Goal: Information Seeking & Learning: Learn about a topic

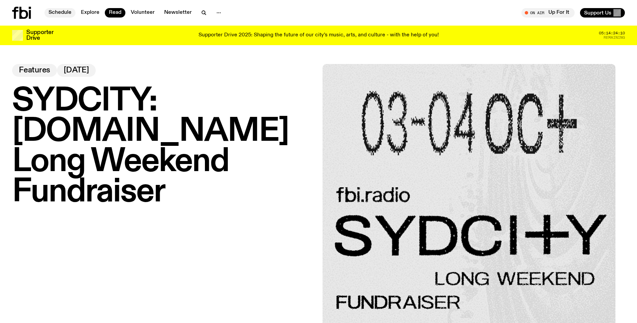
click at [62, 11] on link "Schedule" at bounding box center [60, 12] width 31 height 9
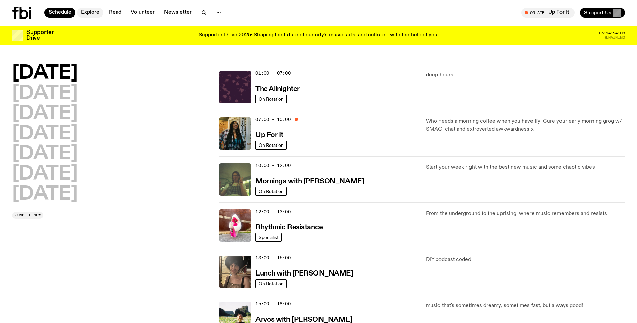
click at [100, 14] on link "Explore" at bounding box center [90, 12] width 27 height 9
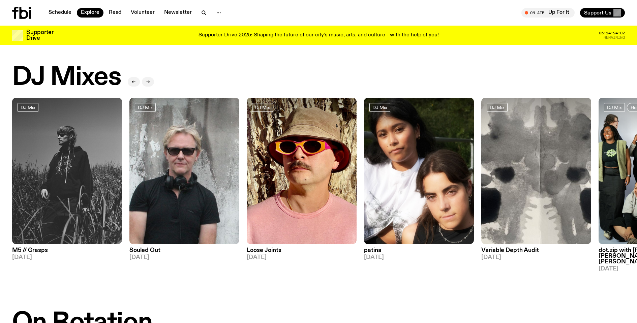
click at [147, 82] on icon "button" at bounding box center [148, 82] width 4 height 4
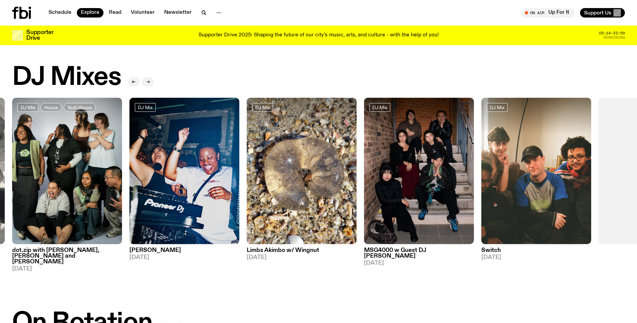
click at [147, 82] on icon "button" at bounding box center [148, 82] width 4 height 4
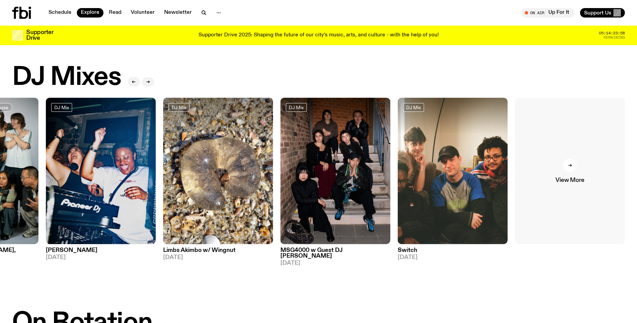
click at [582, 162] on link "View More" at bounding box center [570, 171] width 110 height 147
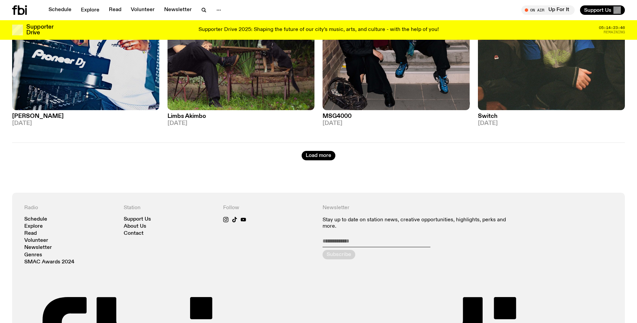
scroll to position [1335, 0]
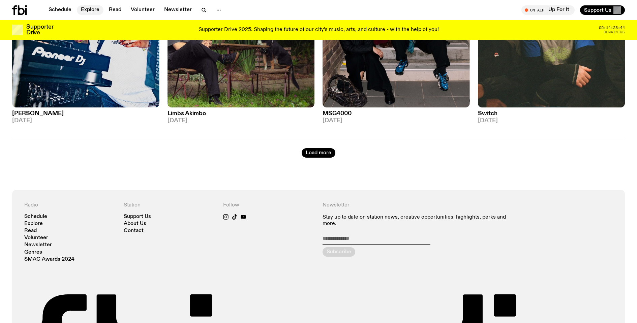
click at [91, 11] on link "Explore" at bounding box center [90, 9] width 27 height 9
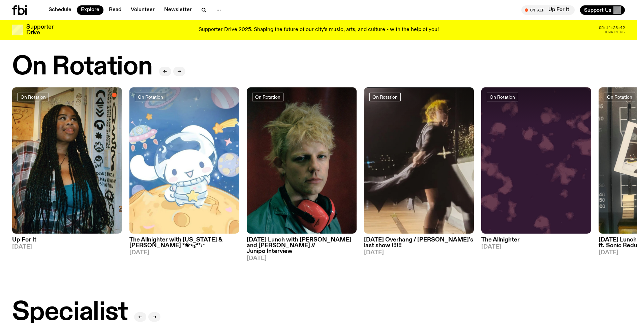
scroll to position [209, 0]
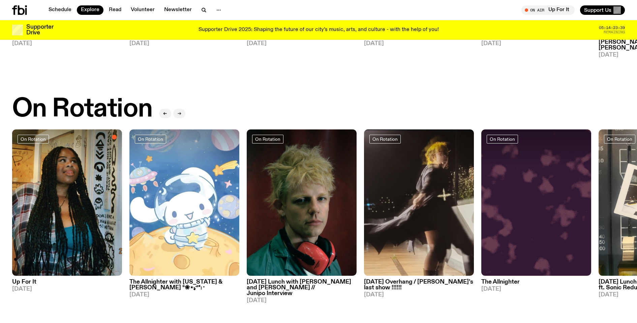
click at [178, 112] on icon "button" at bounding box center [179, 114] width 4 height 4
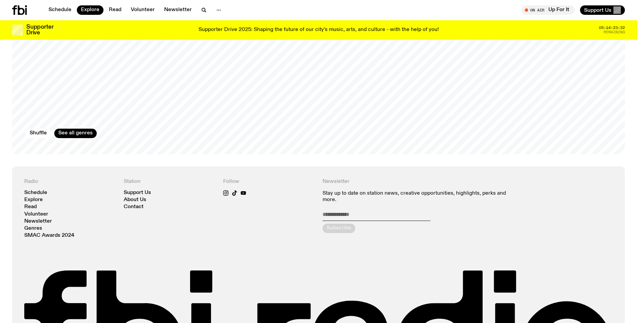
scroll to position [1228, 0]
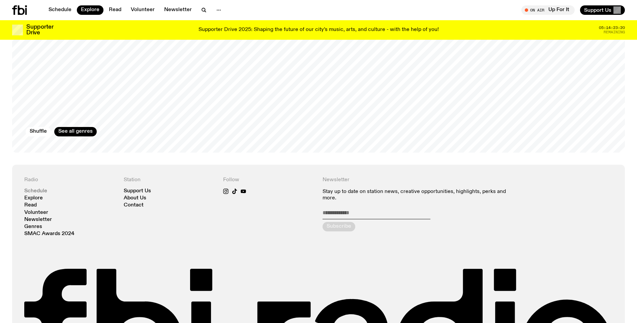
click at [41, 189] on link "Schedule" at bounding box center [35, 191] width 23 height 5
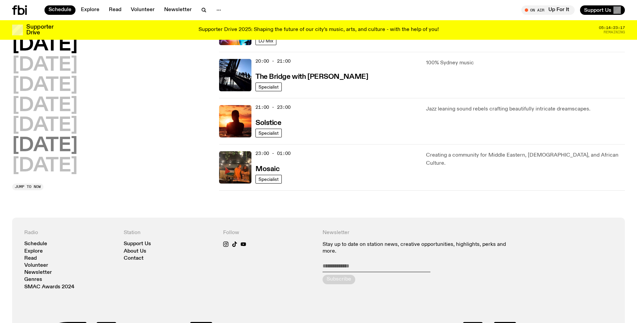
click at [78, 150] on h2 "[DATE]" at bounding box center [44, 146] width 65 height 19
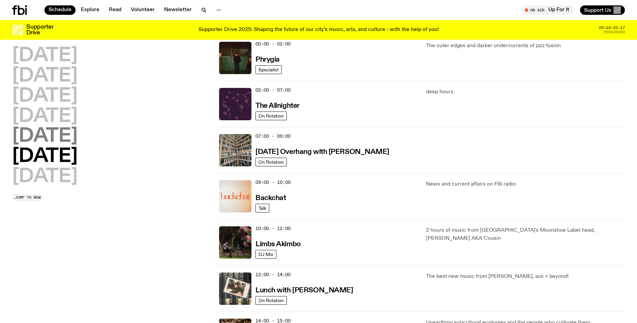
click at [47, 140] on h2 "[DATE]" at bounding box center [44, 136] width 65 height 19
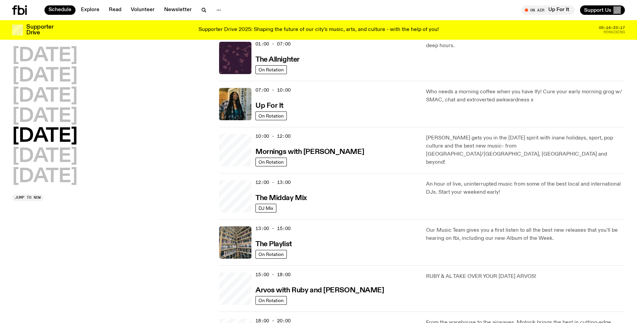
scroll to position [19, 0]
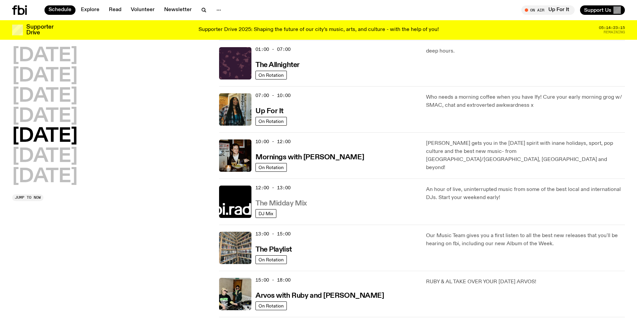
click at [294, 202] on h3 "The Midday Mix" at bounding box center [282, 203] width 52 height 7
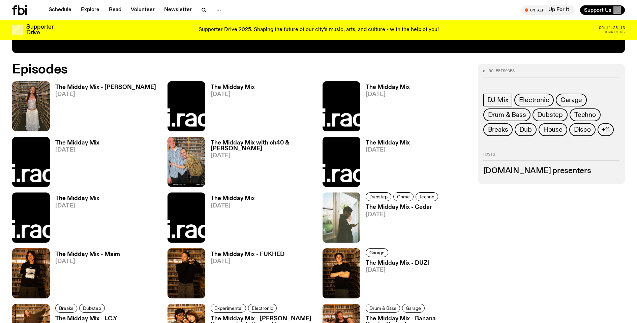
scroll to position [378, 0]
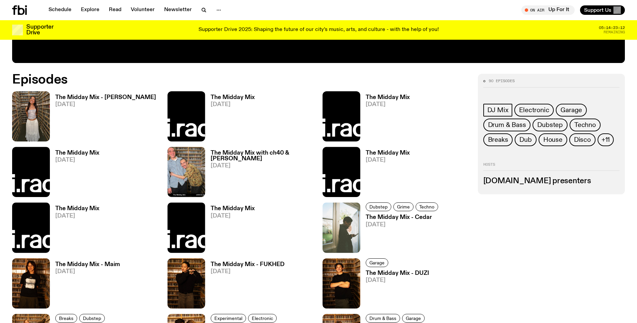
click at [73, 105] on span "[DATE]" at bounding box center [105, 105] width 101 height 6
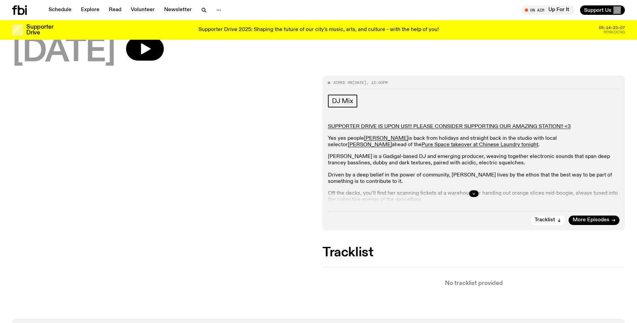
scroll to position [56, 0]
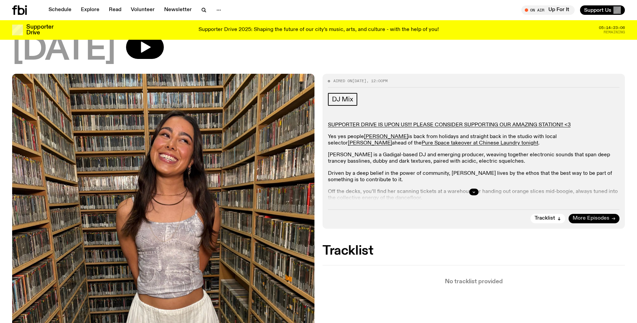
click at [593, 220] on span "More Episodes" at bounding box center [591, 218] width 37 height 5
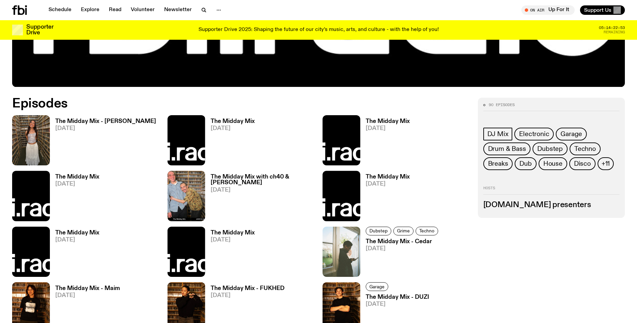
scroll to position [367, 0]
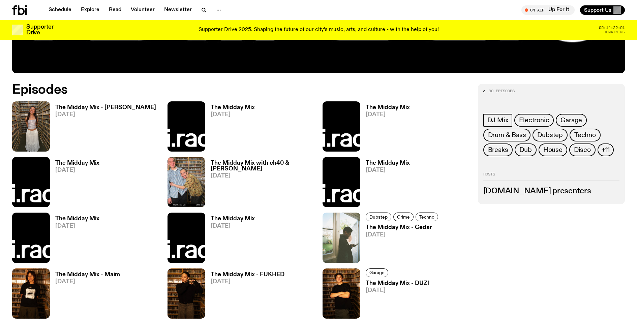
click at [123, 109] on h3 "The Midday Mix - Narainee" at bounding box center [105, 108] width 101 height 6
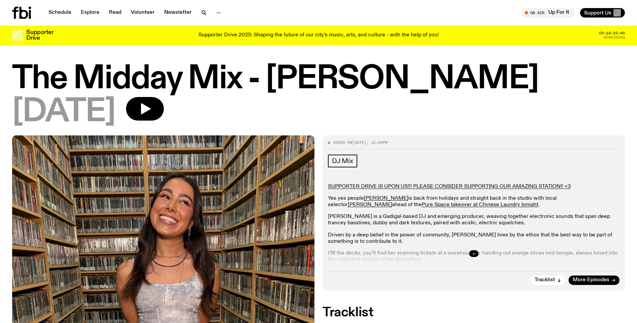
click at [32, 15] on div at bounding box center [28, 13] width 32 height 12
click at [23, 13] on icon at bounding box center [21, 13] width 19 height 12
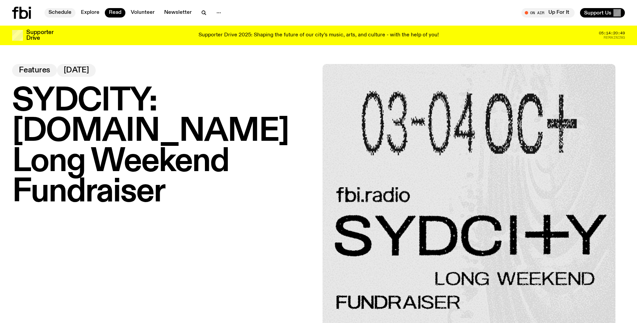
click at [73, 12] on link "Schedule" at bounding box center [60, 12] width 31 height 9
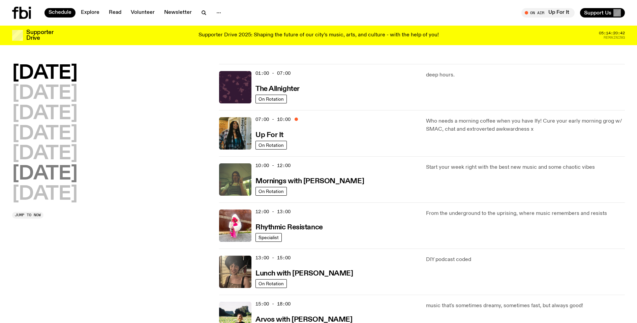
click at [56, 173] on h2 "[DATE]" at bounding box center [44, 174] width 65 height 19
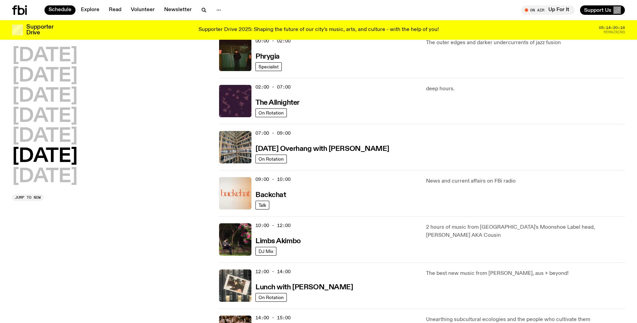
scroll to position [30, 0]
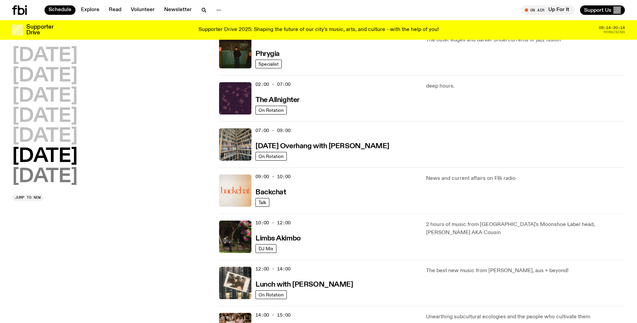
click at [45, 179] on h2 "[DATE]" at bounding box center [44, 177] width 65 height 19
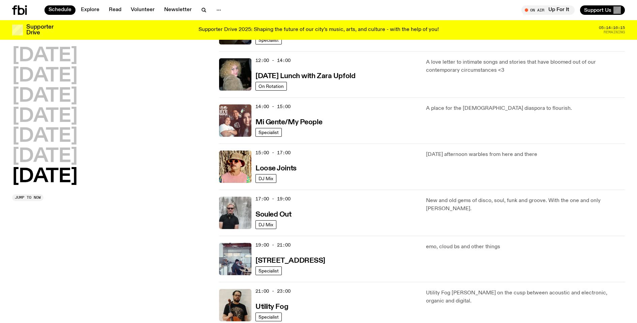
scroll to position [0, 0]
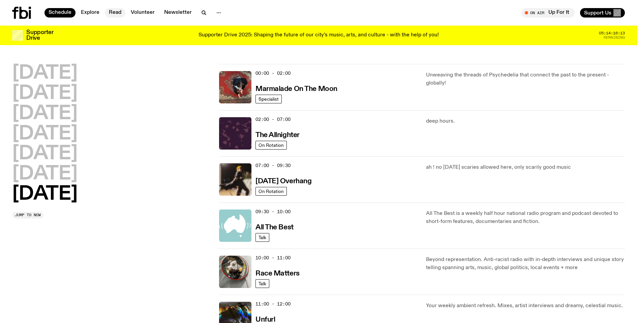
click at [117, 13] on link "Read" at bounding box center [115, 12] width 21 height 9
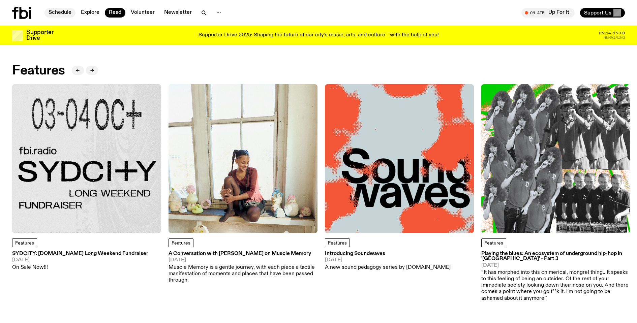
click at [57, 10] on link "Schedule" at bounding box center [60, 12] width 31 height 9
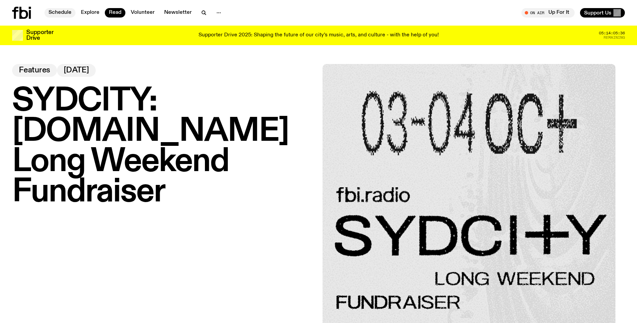
click at [60, 13] on link "Schedule" at bounding box center [60, 12] width 31 height 9
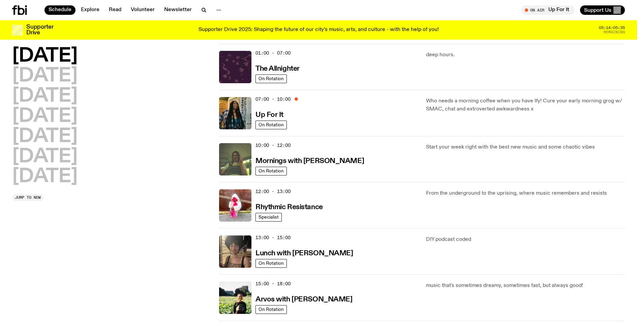
scroll to position [14, 0]
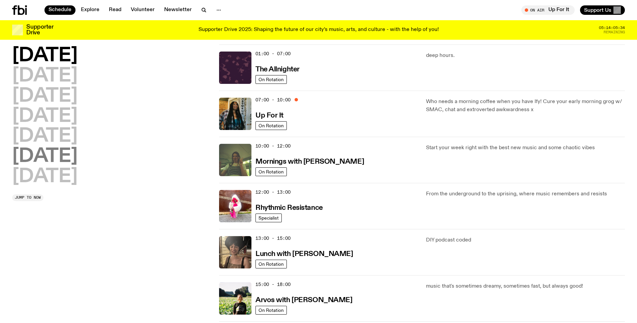
click at [66, 158] on h2 "[DATE]" at bounding box center [44, 156] width 65 height 19
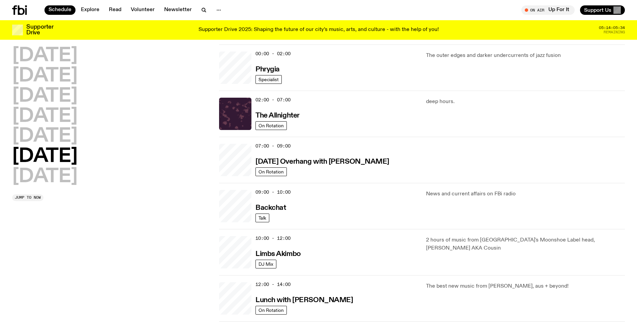
scroll to position [19, 0]
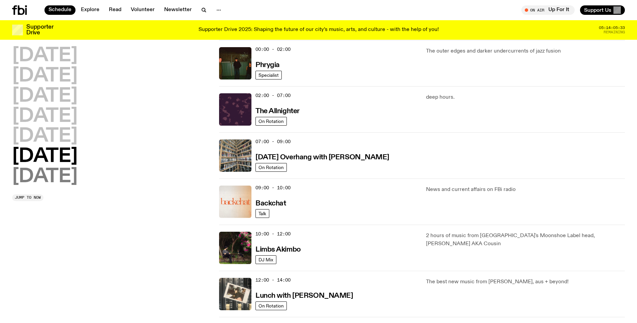
click at [60, 177] on h2 "Sunday" at bounding box center [44, 177] width 65 height 19
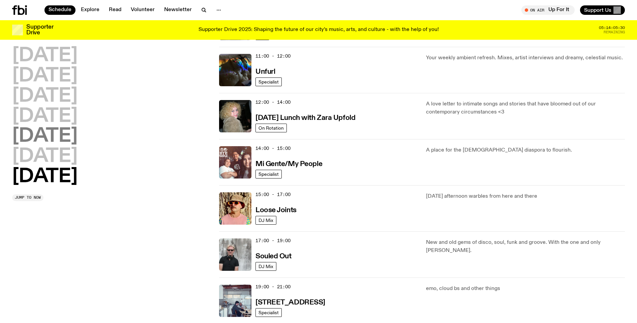
click at [60, 140] on h2 "[DATE]" at bounding box center [44, 136] width 65 height 19
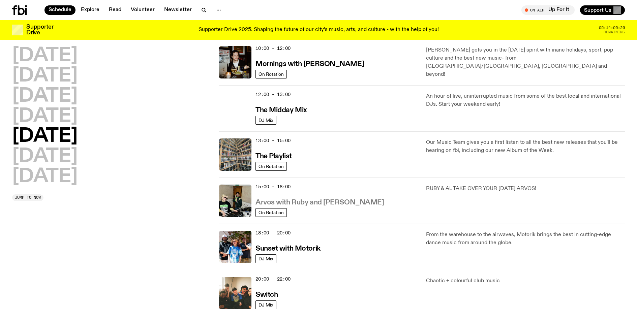
scroll to position [109, 0]
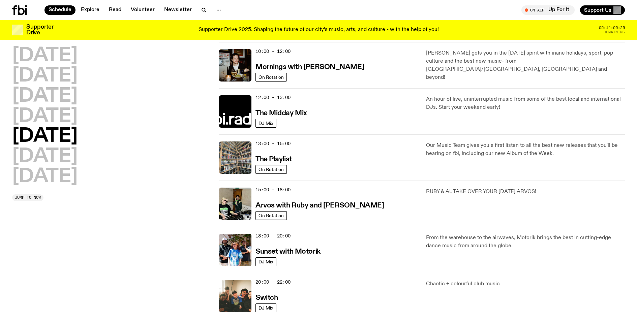
click at [286, 106] on div "12:00 - 13:00 The Midday Mix" at bounding box center [337, 111] width 163 height 32
click at [287, 113] on h3 "The Midday Mix" at bounding box center [282, 113] width 52 height 7
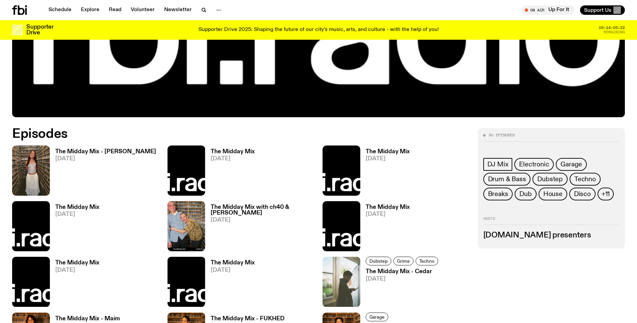
scroll to position [324, 0]
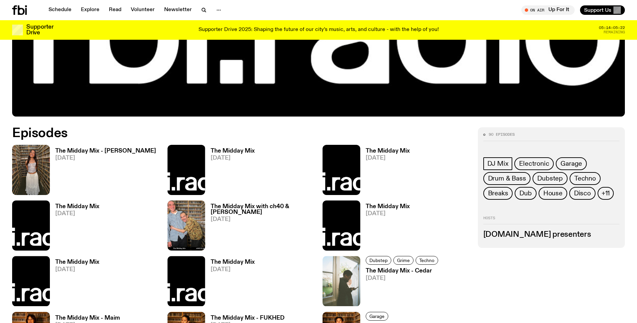
click at [95, 151] on h3 "The Midday Mix - Narainee" at bounding box center [105, 151] width 101 height 6
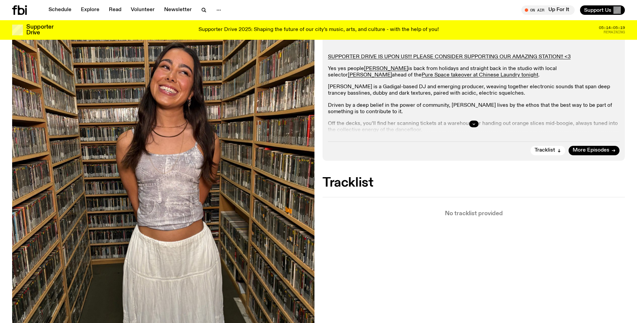
scroll to position [68, 0]
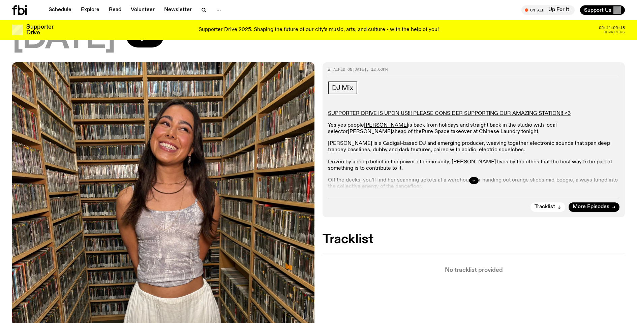
click at [471, 182] on button "button" at bounding box center [473, 180] width 9 height 7
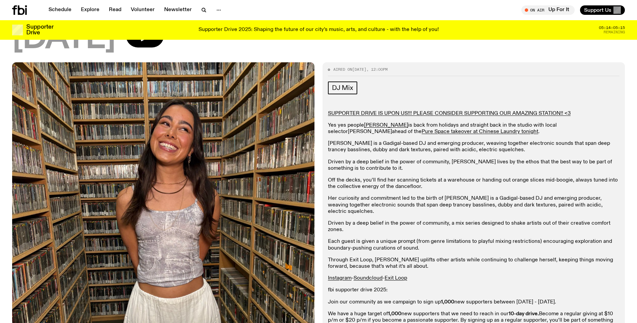
click at [392, 129] on link "Narainee" at bounding box center [370, 131] width 44 height 5
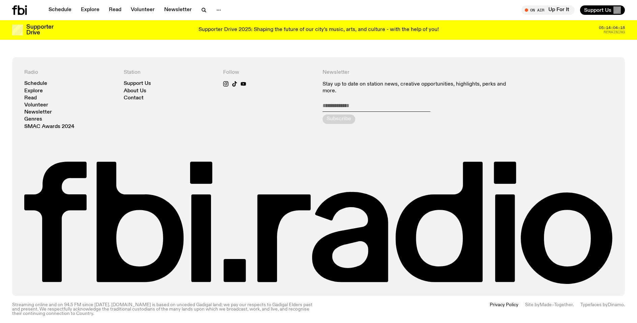
scroll to position [513, 0]
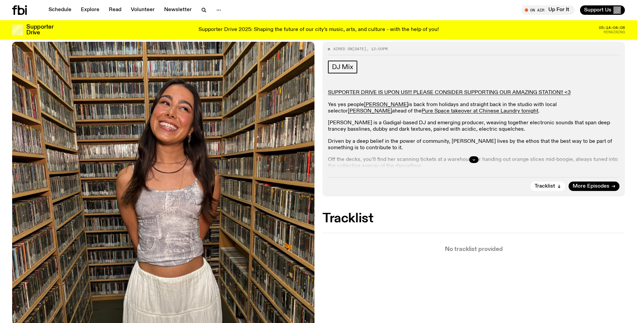
scroll to position [90, 0]
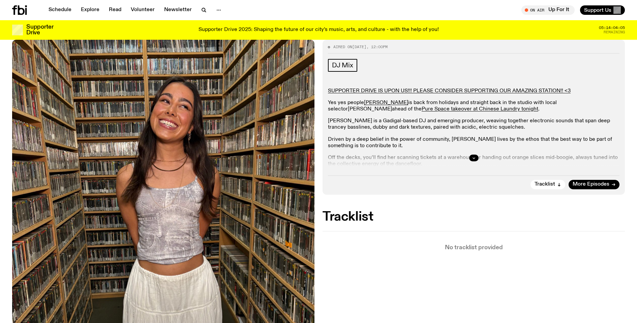
click at [392, 107] on link "Narainee" at bounding box center [370, 109] width 44 height 5
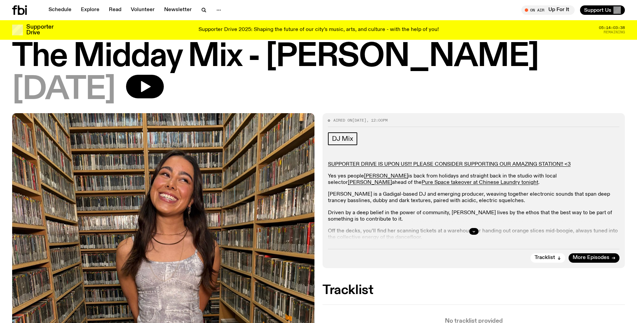
scroll to position [0, 0]
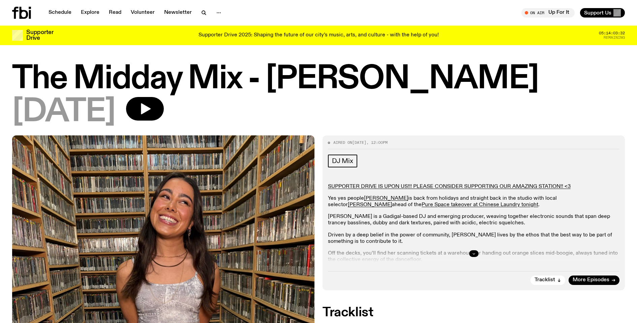
click at [475, 251] on button "button" at bounding box center [473, 254] width 9 height 7
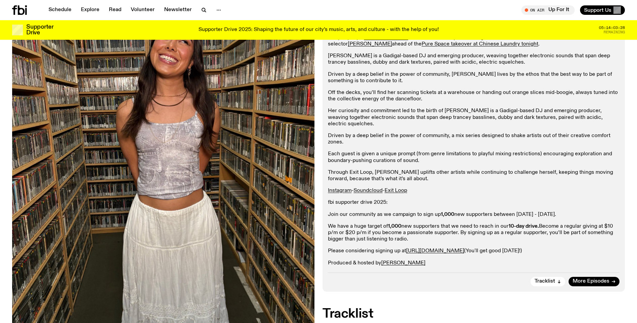
scroll to position [165, 0]
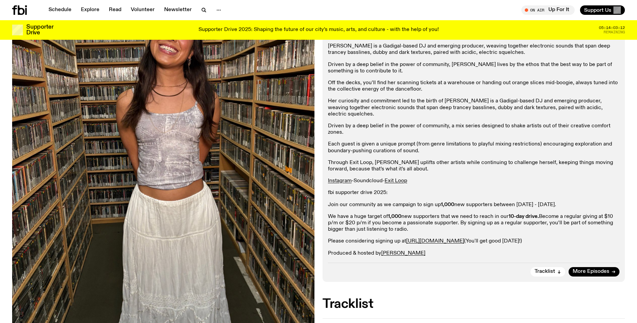
click at [379, 178] on link "Soundcloud" at bounding box center [368, 180] width 29 height 5
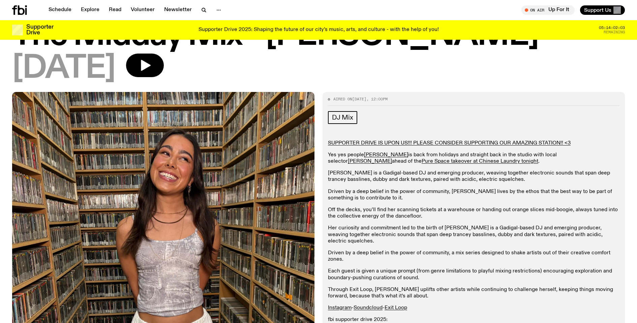
scroll to position [0, 0]
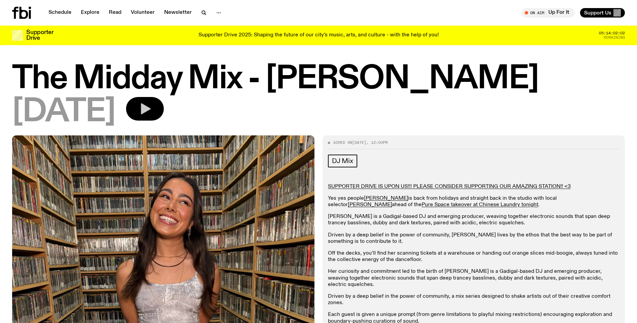
click at [147, 109] on button "button" at bounding box center [145, 109] width 38 height 24
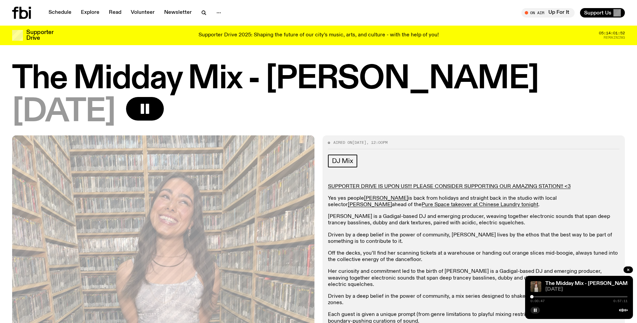
click at [533, 298] on div at bounding box center [531, 296] width 3 height 3
click at [532, 297] on div at bounding box center [532, 296] width 3 height 3
click at [530, 297] on div at bounding box center [530, 296] width 3 height 3
click at [534, 310] on icon "button" at bounding box center [535, 310] width 4 height 4
